Goal: Navigation & Orientation: Find specific page/section

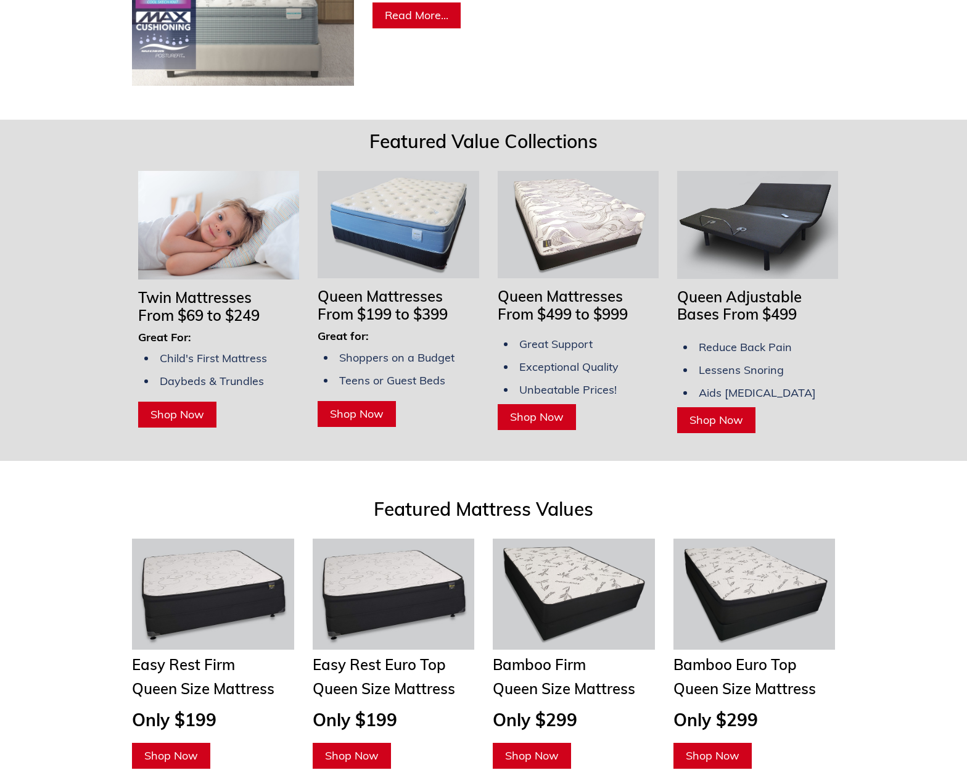
scroll to position [852, 0]
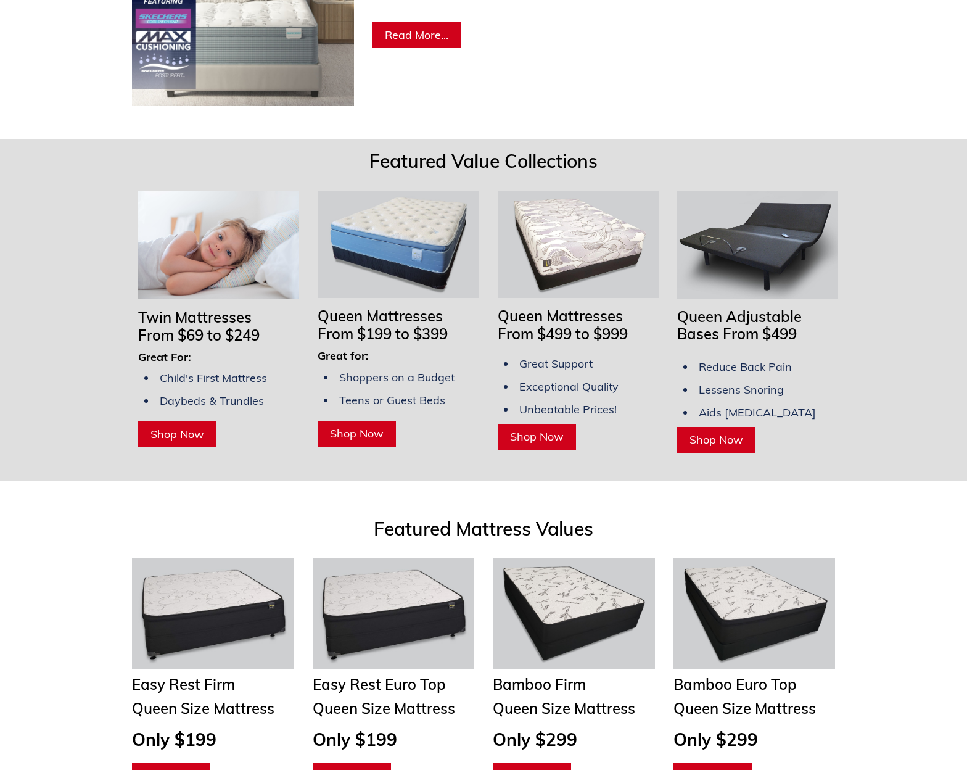
click at [202, 427] on span "Shop Now" at bounding box center [177, 434] width 54 height 14
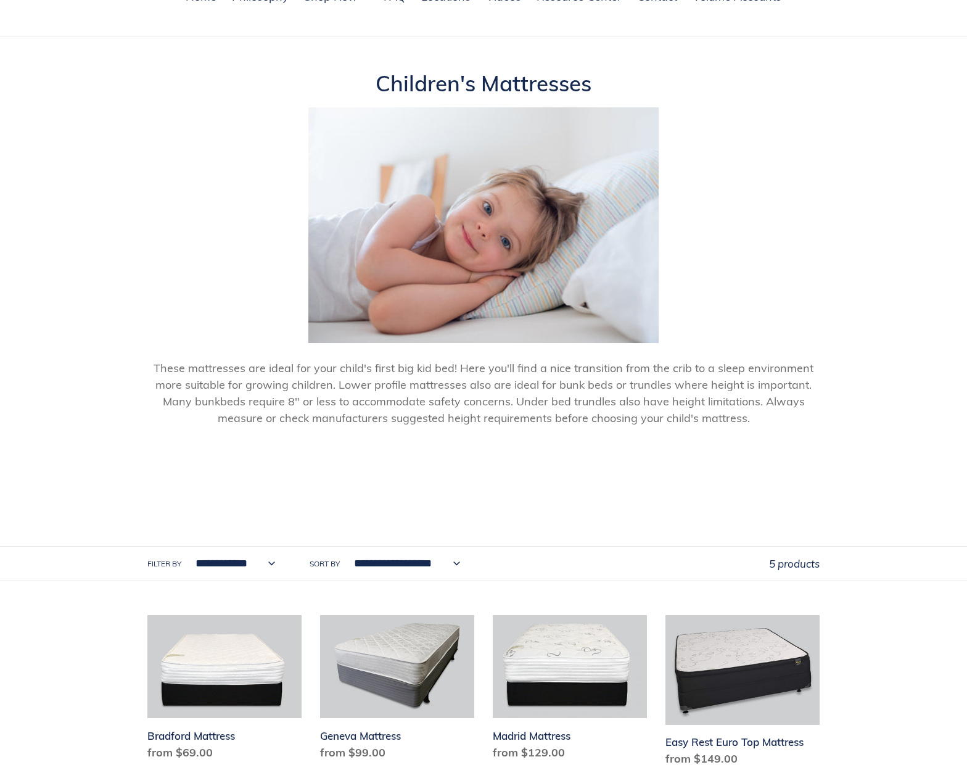
scroll to position [22, 0]
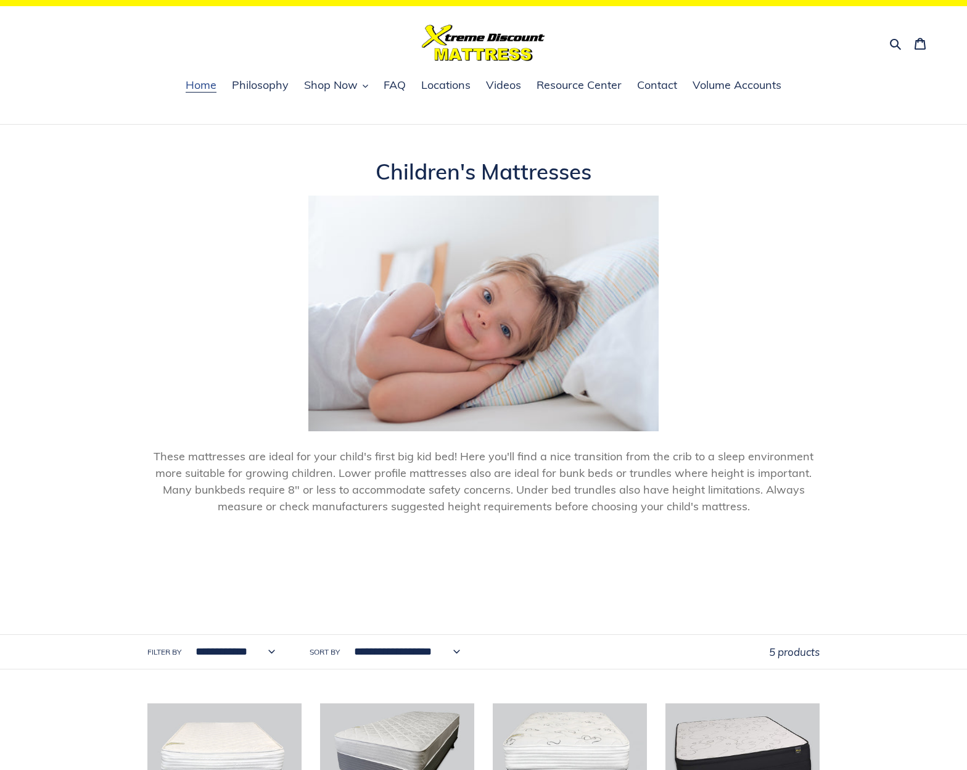
click at [202, 88] on span "Home" at bounding box center [201, 85] width 31 height 15
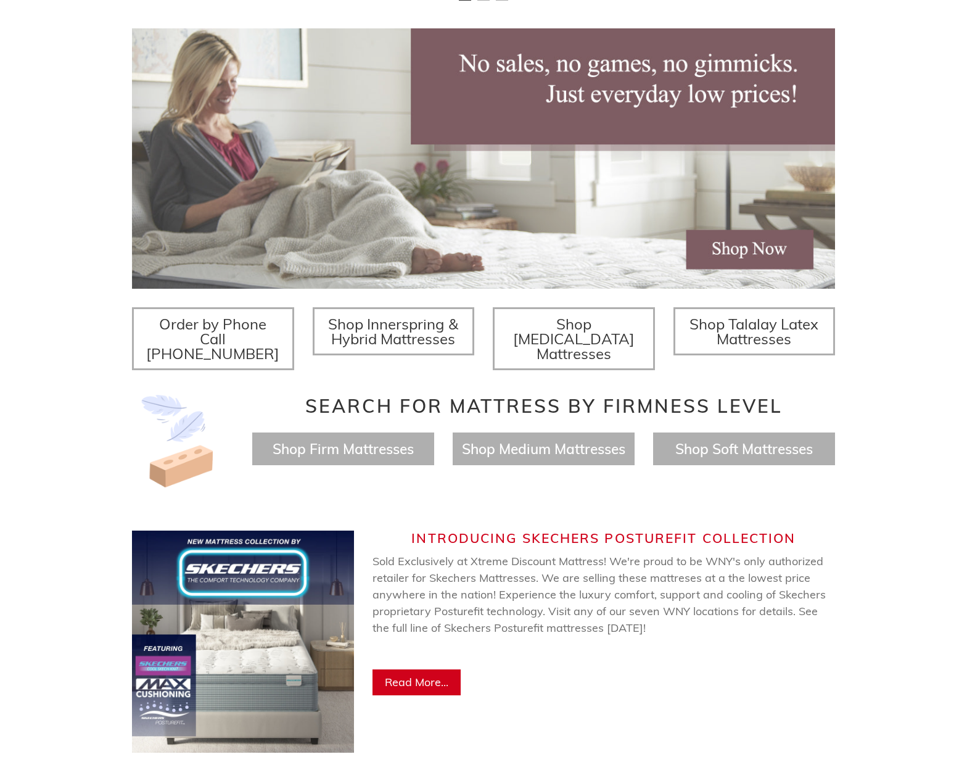
scroll to position [249, 0]
